Goal: Task Accomplishment & Management: Complete application form

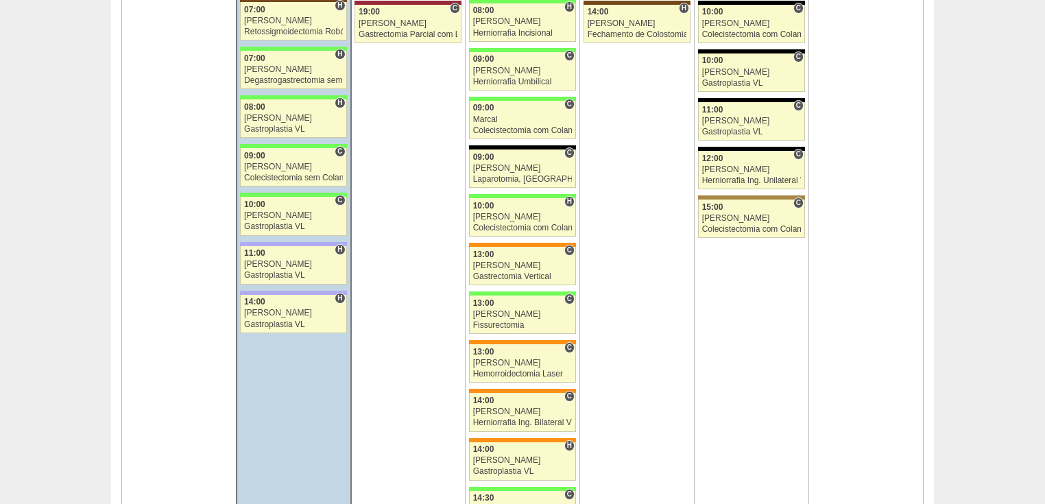
scroll to position [2797, 0]
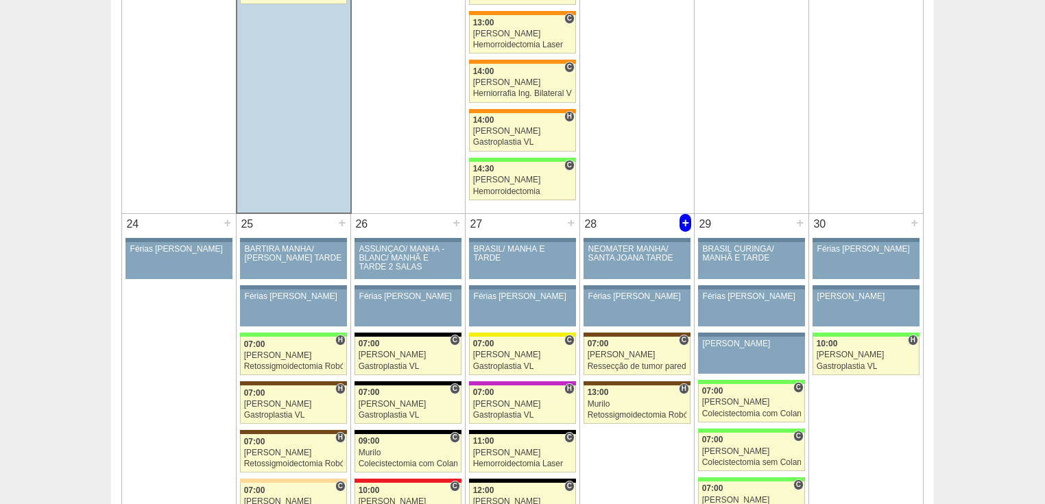
click at [689, 217] on div "+" at bounding box center [685, 223] width 12 height 18
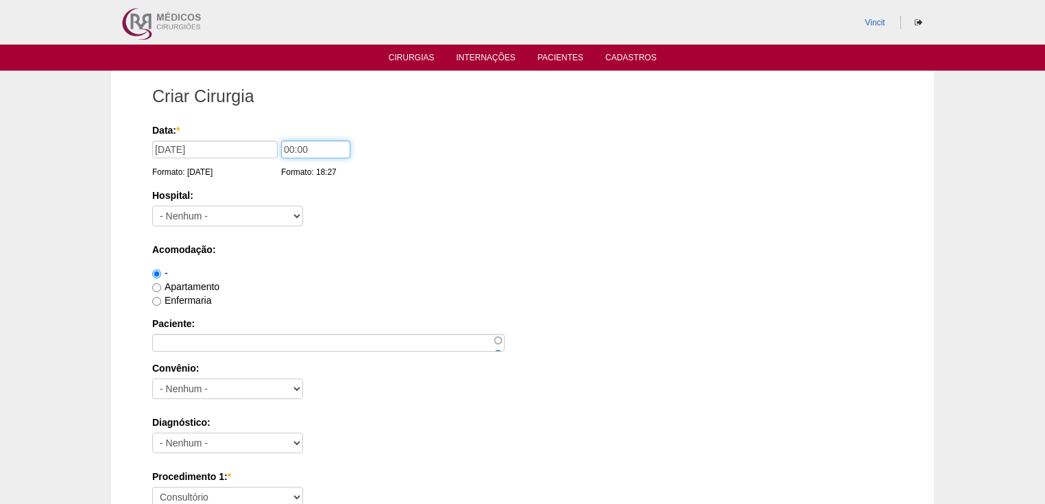
click at [291, 149] on input "00:00" at bounding box center [315, 150] width 69 height 18
type input "07:00"
click at [287, 219] on select "- Nenhum - 9 de Julho Albert Einstein Alvorada América Assunção Bartira Benefic…" at bounding box center [227, 216] width 151 height 21
select select "47"
click at [152, 206] on select "- Nenhum - 9 de Julho Albert Einstein Alvorada América Assunção Bartira Benefic…" at bounding box center [227, 216] width 151 height 21
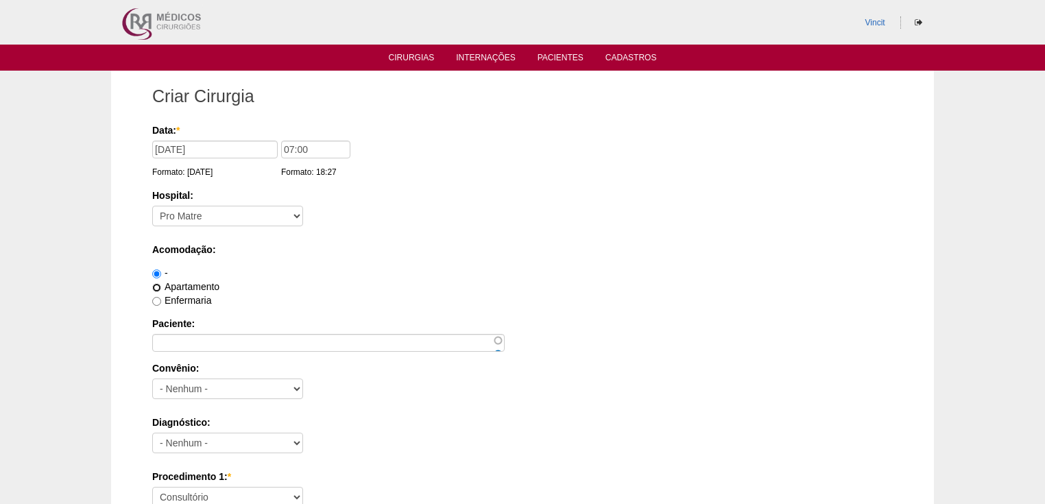
click at [156, 287] on input "Apartamento" at bounding box center [156, 287] width 9 height 9
radio input "true"
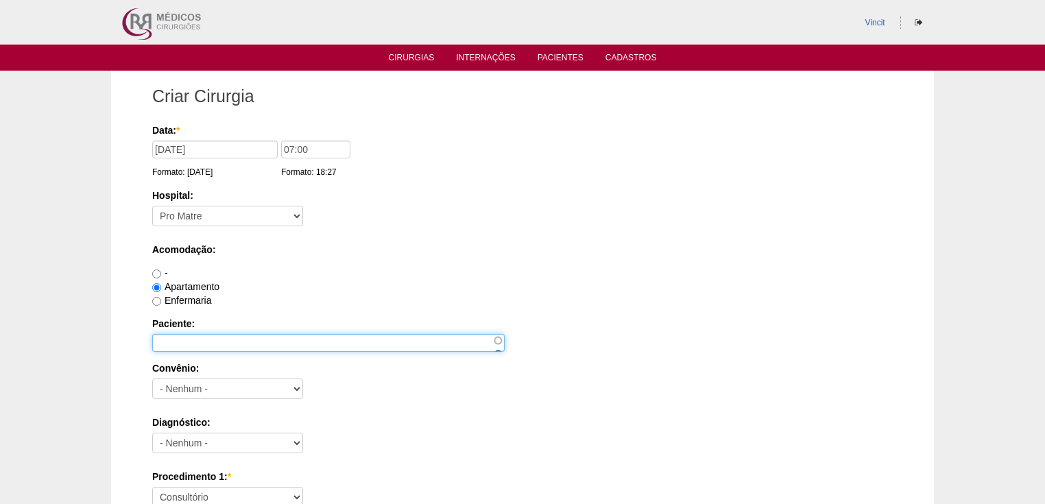
click at [167, 334] on input "Paciente:" at bounding box center [328, 343] width 352 height 18
type input "c"
type input "[PERSON_NAME] APARECIDA [PERSON_NAME]"
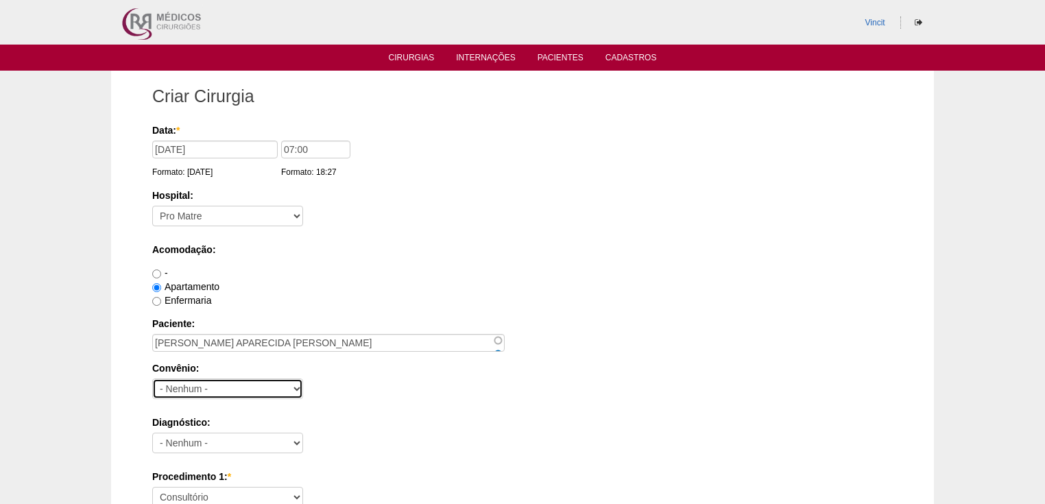
click at [169, 383] on select "- Nenhum - Abet Afresp Allianz Amil Blue Life Caasp Cabesp Caixa de Pensões Car…" at bounding box center [227, 388] width 151 height 21
select select "9803"
click at [152, 378] on select "- Nenhum - Abet Afresp Allianz Amil Blue Life Caasp Cabesp Caixa de Pensões Car…" at bounding box center [227, 388] width 151 height 21
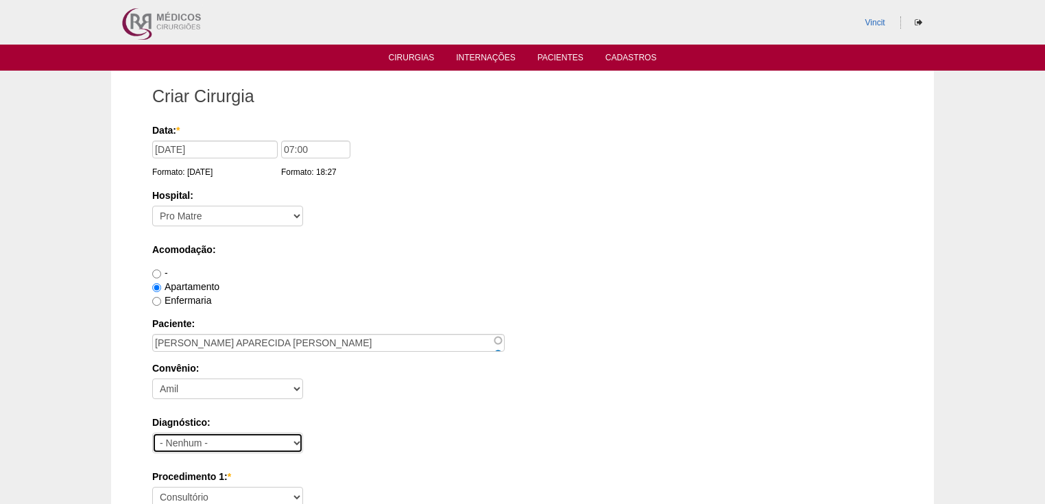
click at [175, 437] on select "- Nenhum - Abdome Agudo Abscesso Hepático Abscesso Perianal Abscesso Peritoneal…" at bounding box center [227, 443] width 151 height 21
select select "3897"
click at [152, 433] on select "- Nenhum - Abdome Agudo Abscesso Hepático Abscesso Perianal Abscesso Peritoneal…" at bounding box center [227, 443] width 151 height 21
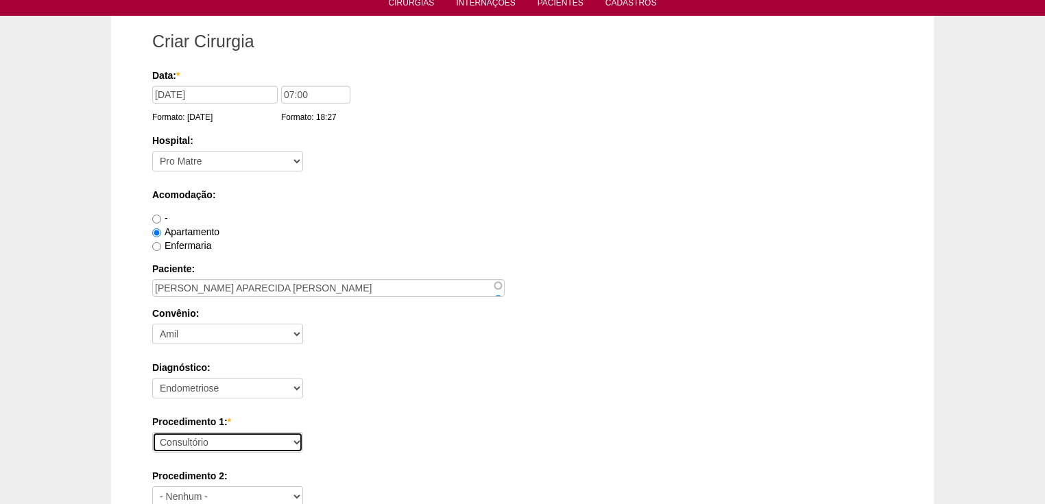
click at [180, 443] on select "Consultório Abscesso Hepático - Drenagem Abscesso perianal Amputação Abdômino P…" at bounding box center [227, 442] width 151 height 21
select select "31203"
click at [152, 432] on select "Consultório Abscesso Hepático - Drenagem Abscesso perianal Amputação Abdômino P…" at bounding box center [227, 442] width 151 height 21
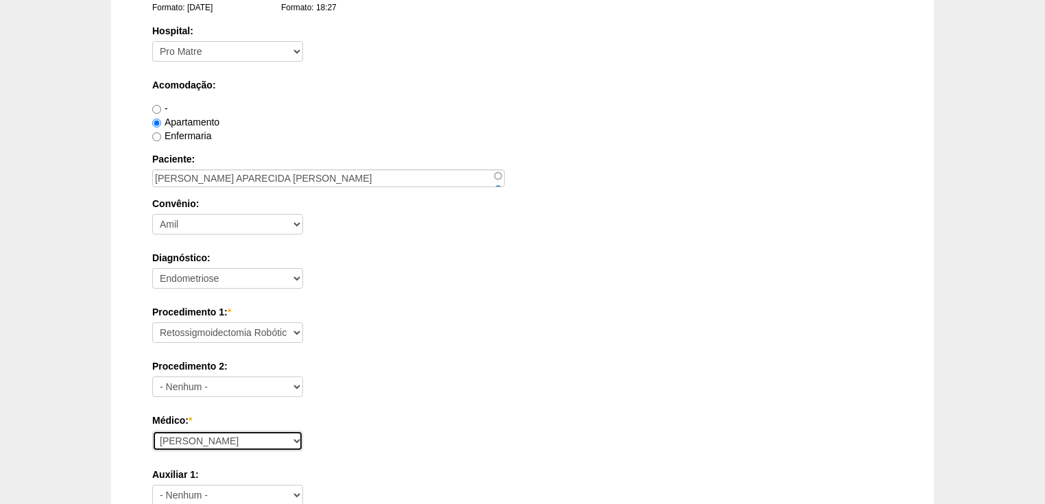
click at [175, 439] on select "Ana Paula Bruno Felipe Rossi Geraldo Igor Benevides Isabella Juliana Luiz Guilh…" at bounding box center [227, 440] width 151 height 21
select select "22"
click at [152, 430] on select "Ana Paula Bruno Felipe Rossi Geraldo Igor Benevides Isabella Juliana Luiz Guilh…" at bounding box center [227, 440] width 151 height 21
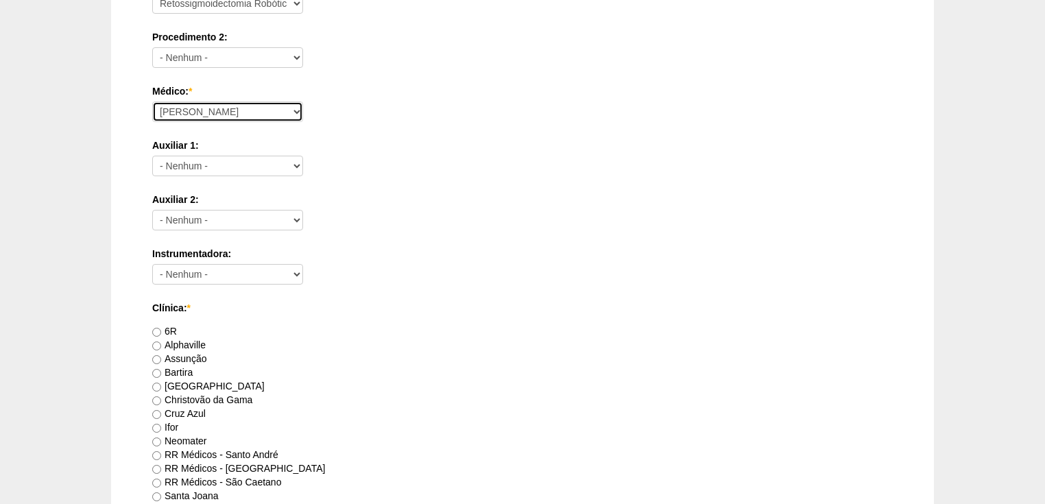
scroll to position [658, 0]
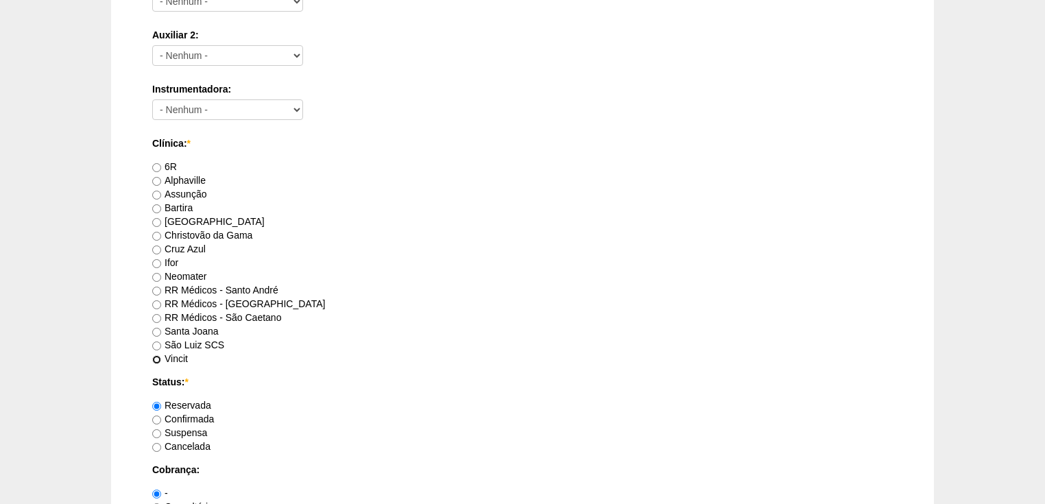
click at [156, 357] on input "Vincit" at bounding box center [156, 359] width 9 height 9
radio input "true"
click at [156, 417] on input "Confirmada" at bounding box center [156, 419] width 9 height 9
radio input "true"
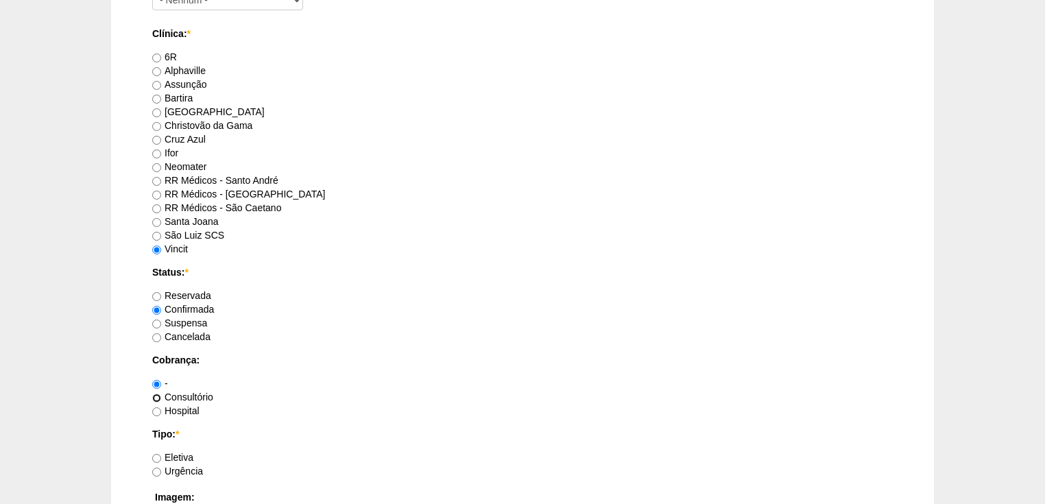
click at [159, 394] on input "Consultório" at bounding box center [156, 397] width 9 height 9
radio input "true"
click at [153, 454] on input "Eletiva" at bounding box center [156, 458] width 9 height 9
radio input "true"
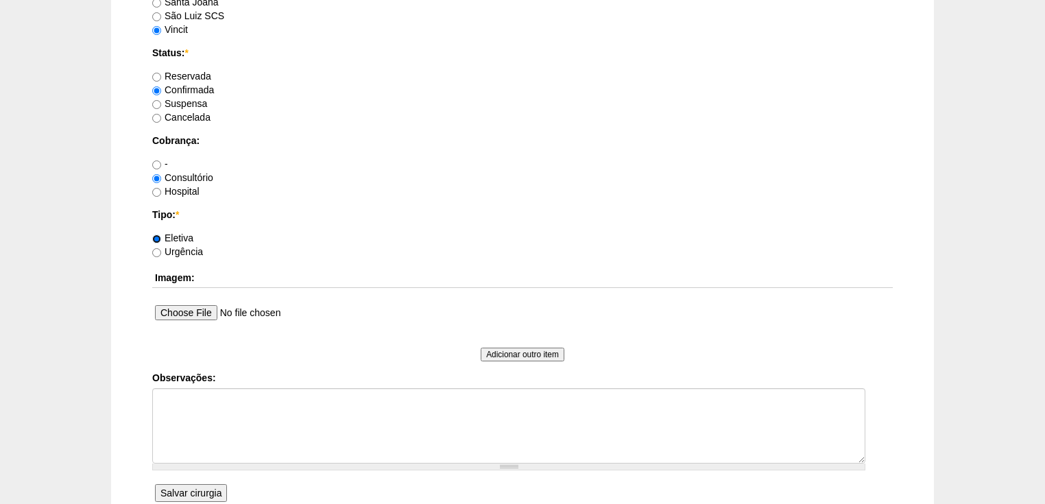
scroll to position [1042, 0]
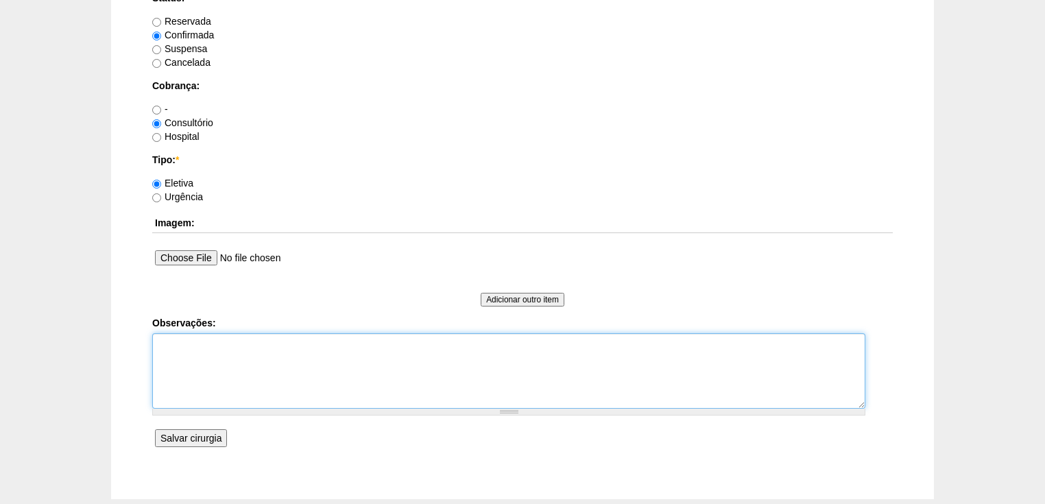
click at [179, 358] on textarea "Observações:" at bounding box center [508, 370] width 713 height 75
type textarea "v"
type textarea "Vincit - Particular Dr Ortiz - Faturada"
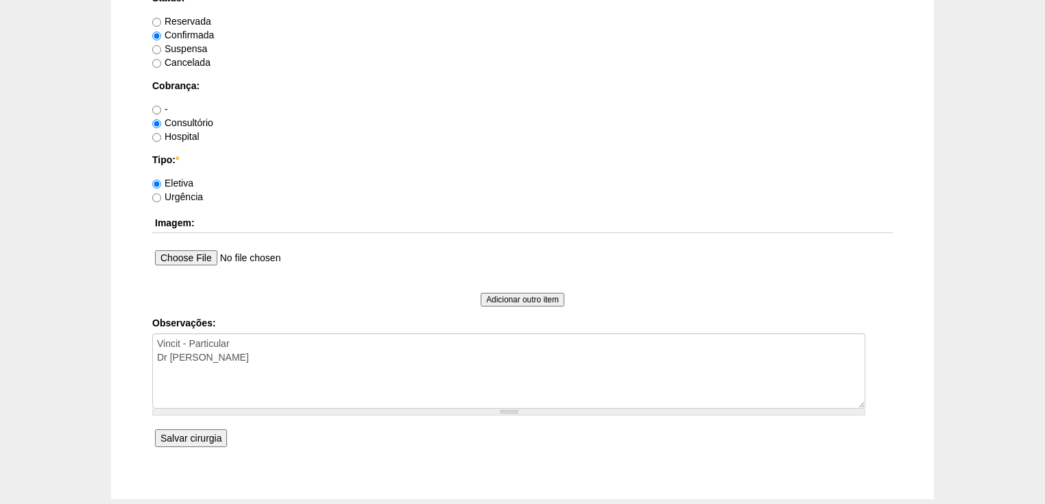
click at [199, 439] on input "Salvar cirurgia" at bounding box center [191, 438] width 72 height 18
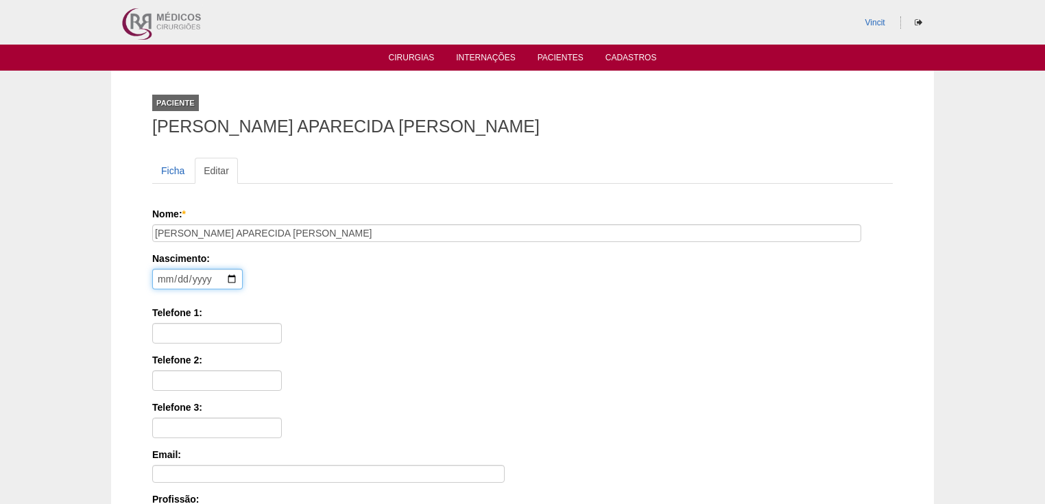
click at [165, 274] on input "date" at bounding box center [197, 279] width 90 height 21
type input "[DATE]"
click at [159, 327] on input "Telefone 1:" at bounding box center [217, 333] width 130 height 21
paste input "[PHONE_NUMBER]"
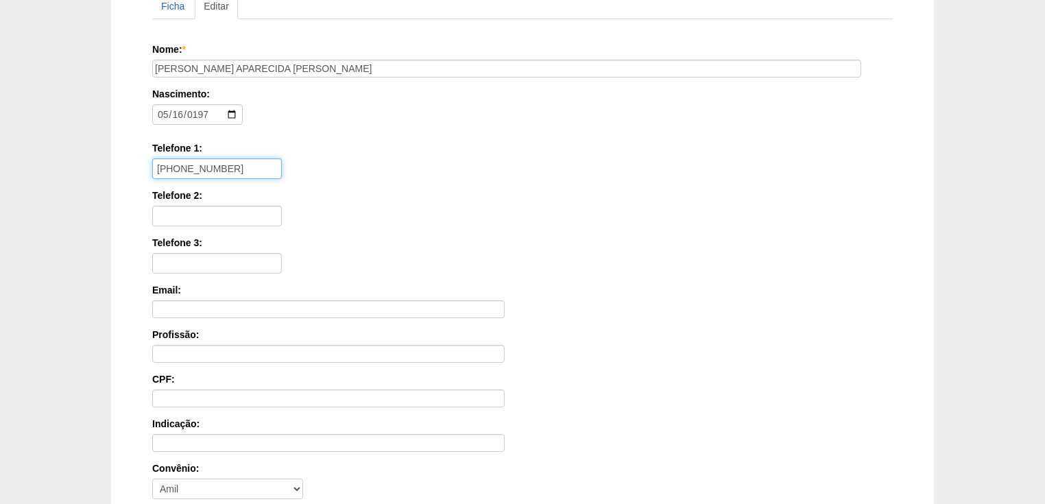
scroll to position [329, 0]
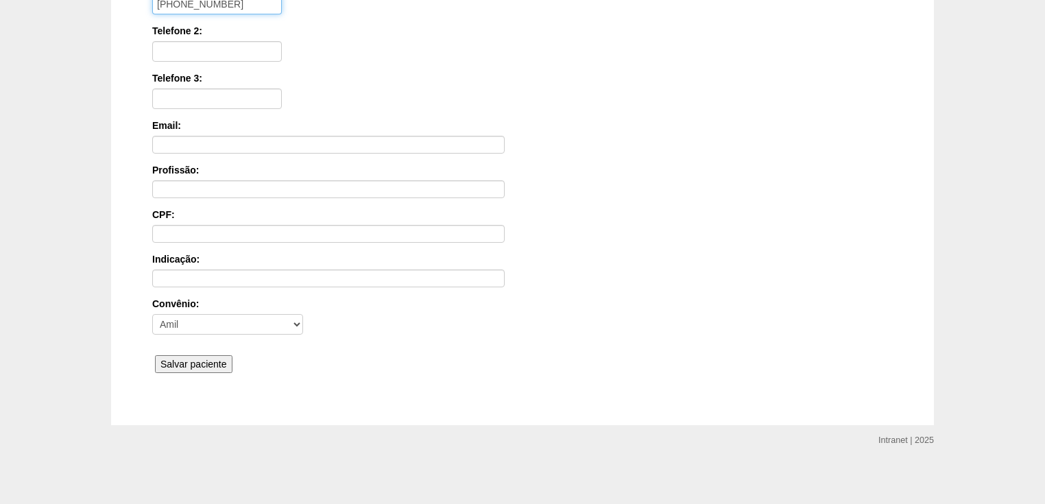
type input "[PHONE_NUMBER]"
click at [208, 359] on input "Salvar paciente" at bounding box center [193, 364] width 77 height 18
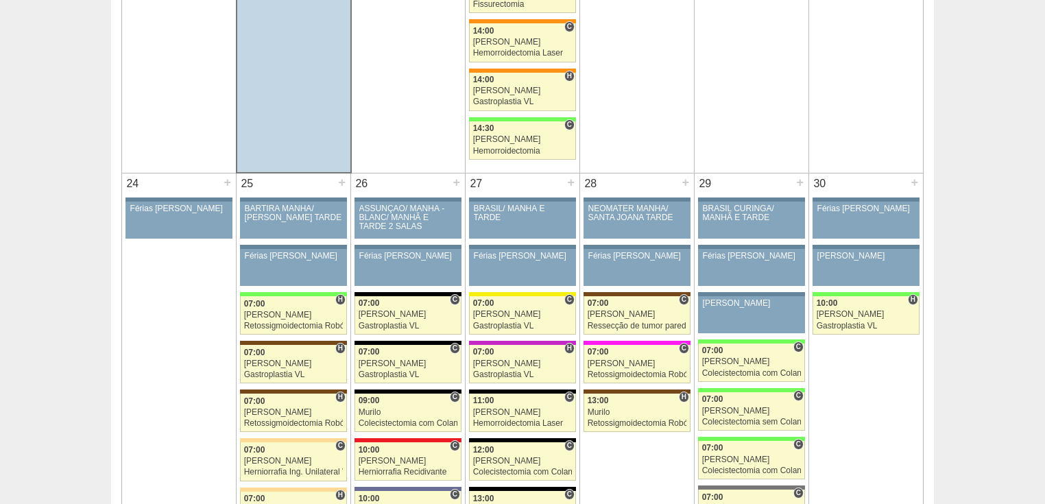
scroll to position [3016, 0]
